Goal: Task Accomplishment & Management: Manage account settings

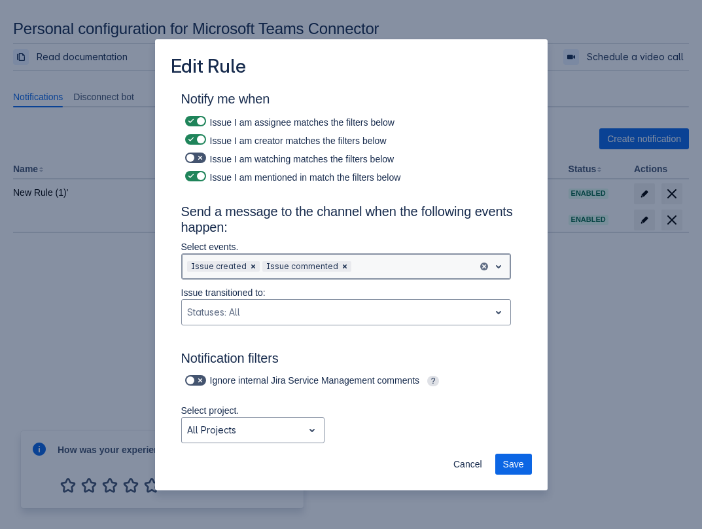
click at [370, 264] on div at bounding box center [414, 266] width 120 height 16
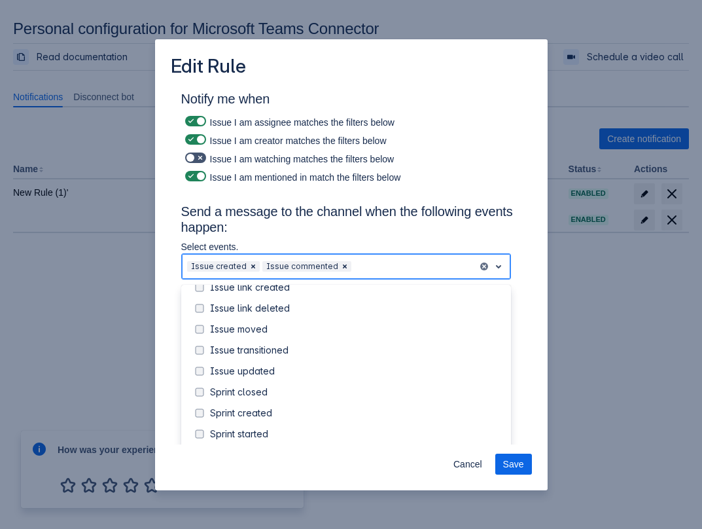
scroll to position [146, 0]
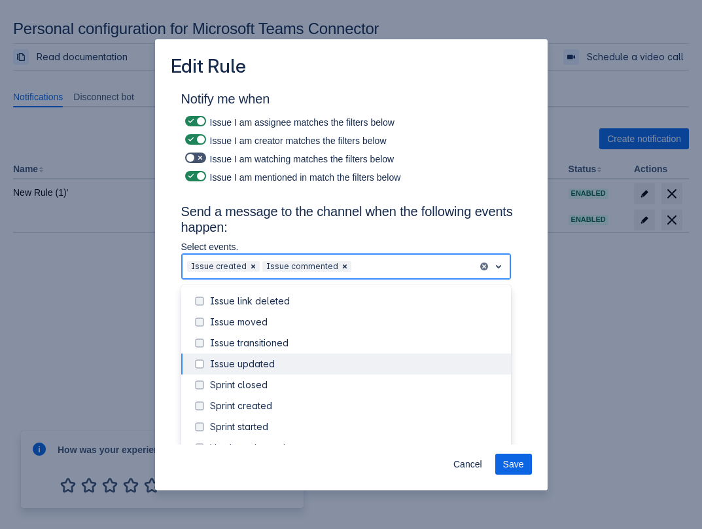
click at [240, 367] on div "Issue updated" at bounding box center [356, 363] width 293 height 13
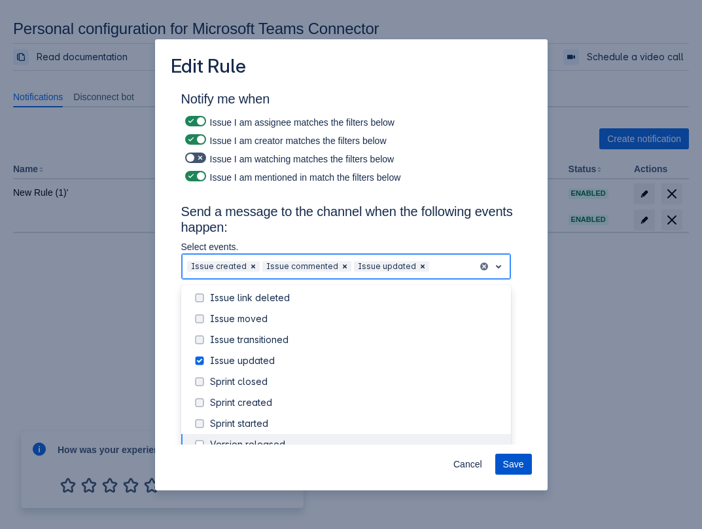
click at [517, 470] on span "Save" at bounding box center [513, 463] width 21 height 21
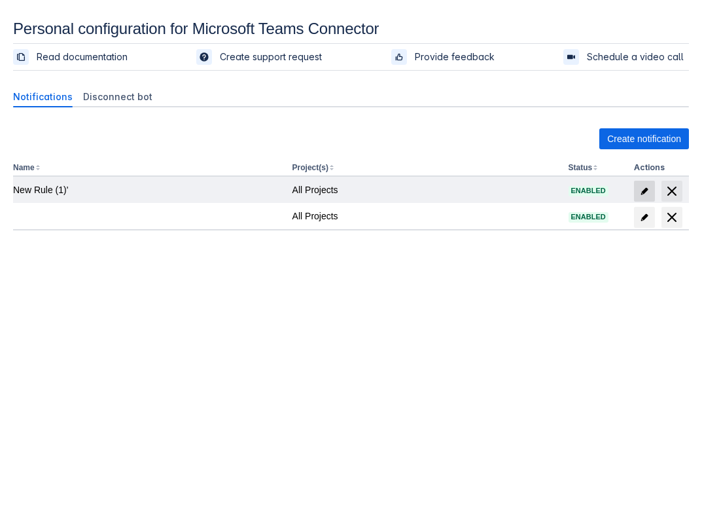
click at [640, 194] on span "edit" at bounding box center [644, 191] width 10 height 10
click at [643, 194] on span "edit" at bounding box center [644, 191] width 10 height 10
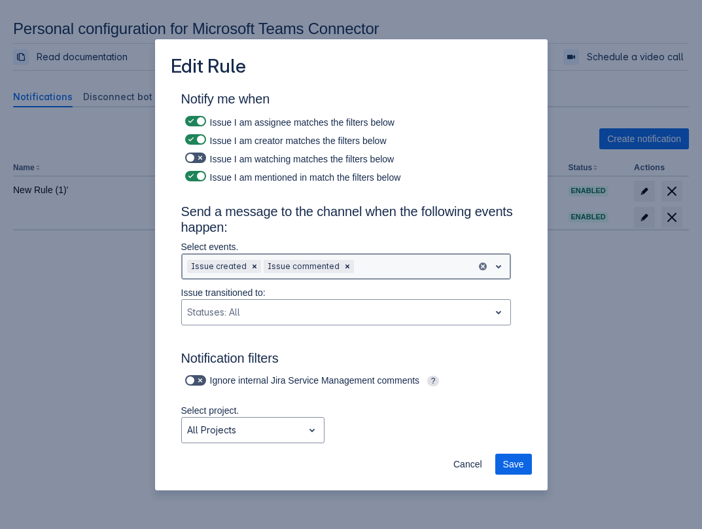
click at [396, 270] on div at bounding box center [414, 266] width 114 height 16
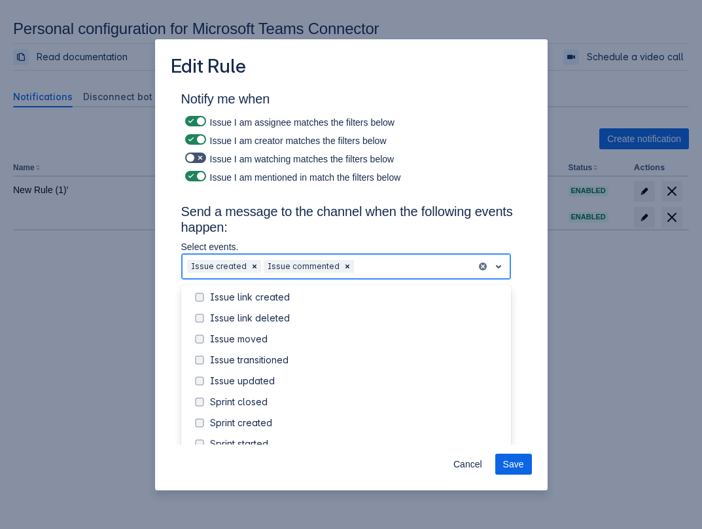
scroll to position [141, 0]
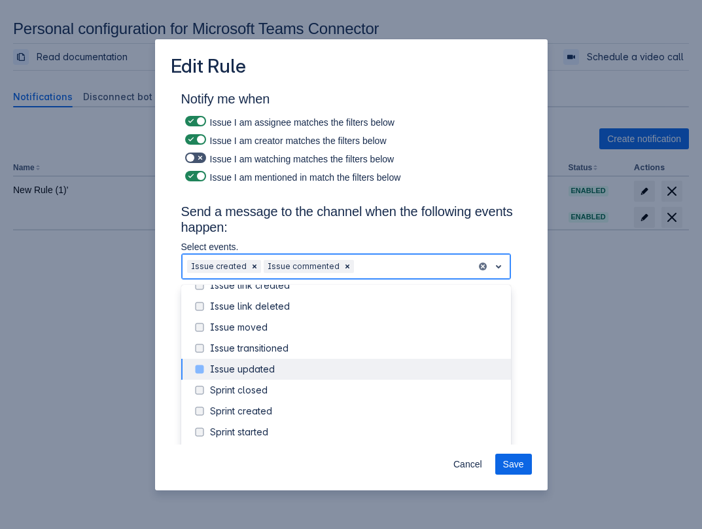
click at [271, 375] on div "Issue updated" at bounding box center [346, 368] width 330 height 21
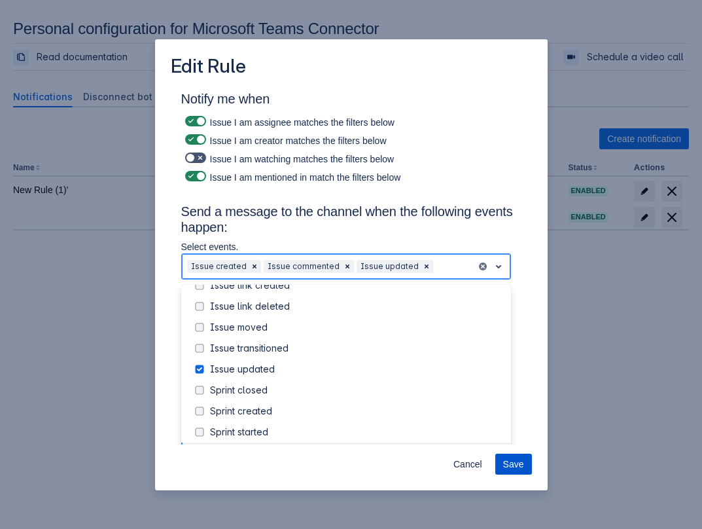
click at [519, 464] on span "Save" at bounding box center [513, 463] width 21 height 21
